Goal: Task Accomplishment & Management: Manage account settings

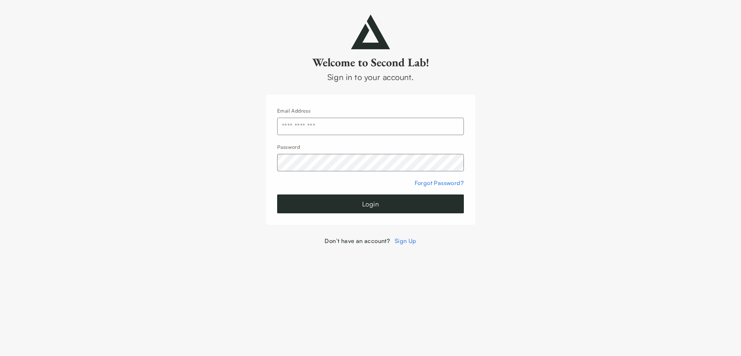
click at [364, 132] on input "text" at bounding box center [370, 126] width 187 height 17
type input "**********"
click at [374, 202] on button "Login" at bounding box center [370, 203] width 187 height 19
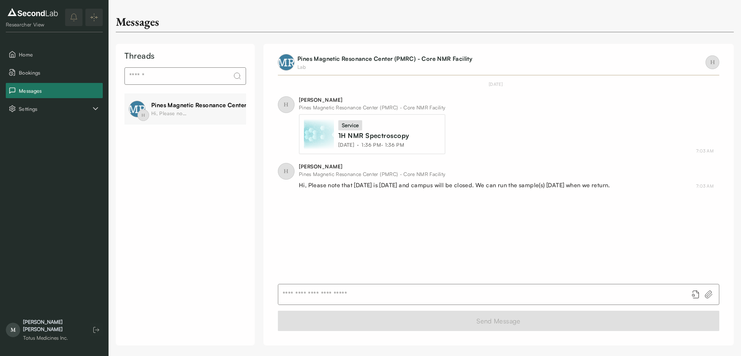
click at [352, 127] on div "service" at bounding box center [350, 125] width 24 height 10
click at [339, 186] on div "Hi, Please note that [DATE] is [DATE] and campus will be closed. We can run the…" at bounding box center [454, 185] width 311 height 9
drag, startPoint x: 343, startPoint y: 178, endPoint x: 337, endPoint y: 177, distance: 5.9
click at [343, 178] on div "[PERSON_NAME] Pines Magnetic Resonance Center (PMRC) - Core NMR Facility Hi, Pl…" at bounding box center [454, 176] width 311 height 26
click at [291, 173] on span "H" at bounding box center [286, 171] width 17 height 17
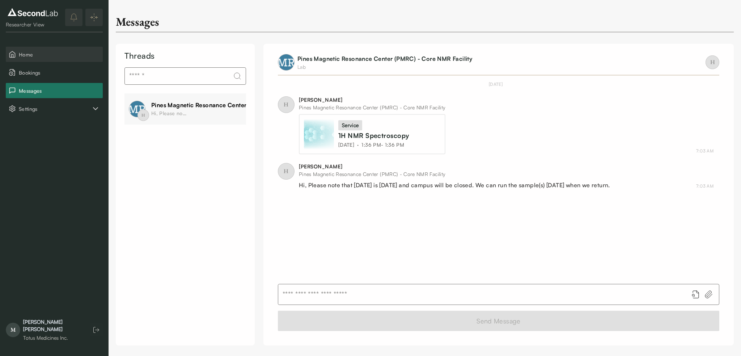
click at [30, 55] on span "Home" at bounding box center [59, 55] width 81 height 8
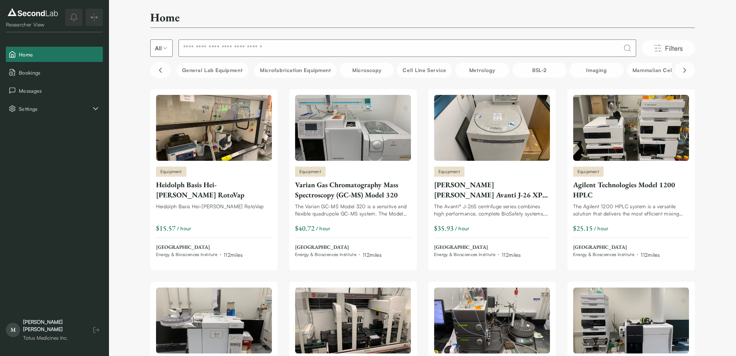
click at [95, 333] on icon "button" at bounding box center [96, 329] width 7 height 7
